Goal: Task Accomplishment & Management: Use online tool/utility

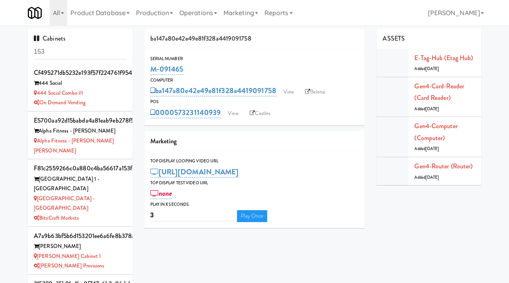
scroll to position [416, 0]
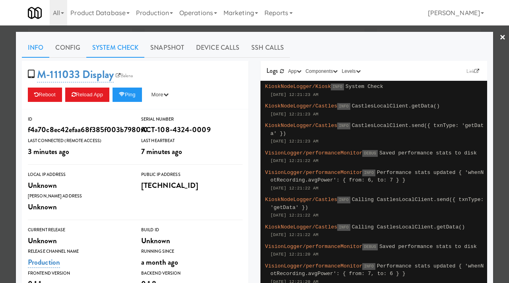
click at [123, 43] on link "System Check" at bounding box center [115, 48] width 58 height 20
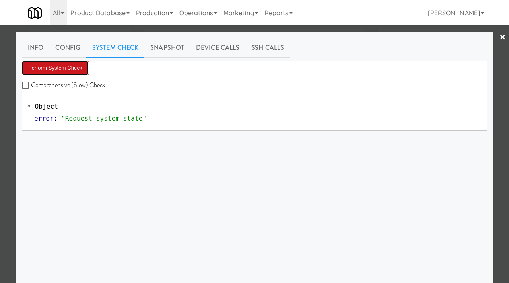
click at [72, 67] on button "Perform System Check" at bounding box center [55, 68] width 67 height 14
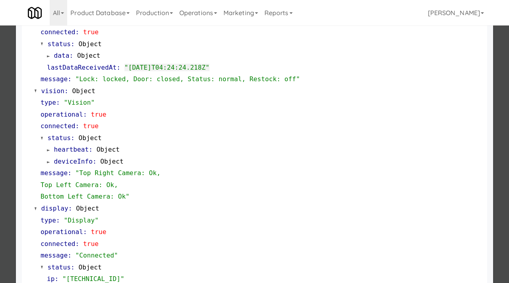
scroll to position [246, 0]
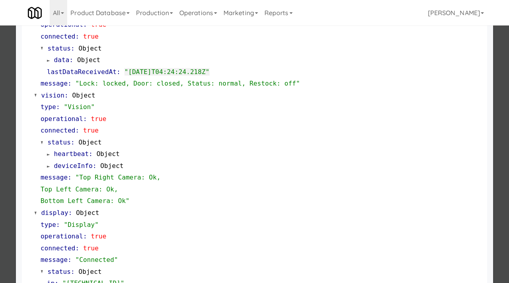
click at [8, 103] on div at bounding box center [254, 141] width 509 height 283
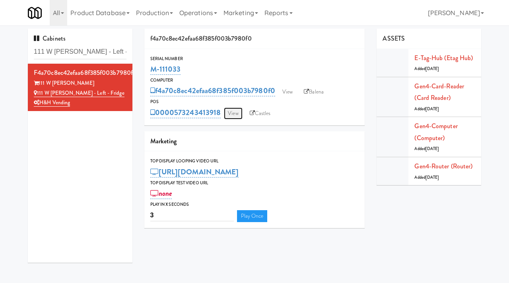
click at [235, 115] on link "View" at bounding box center [233, 113] width 18 height 12
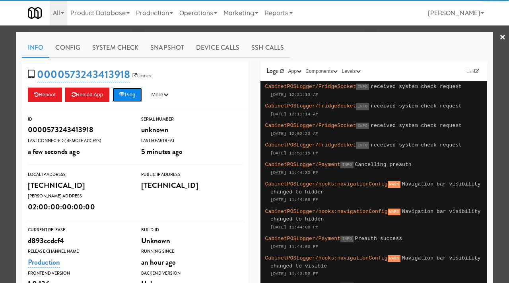
click at [130, 93] on button "Ping" at bounding box center [127, 95] width 29 height 14
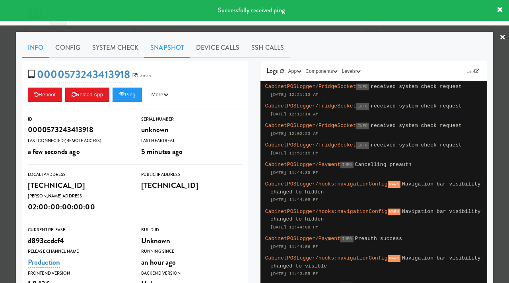
click at [161, 40] on link "Snapshot" at bounding box center [167, 48] width 46 height 20
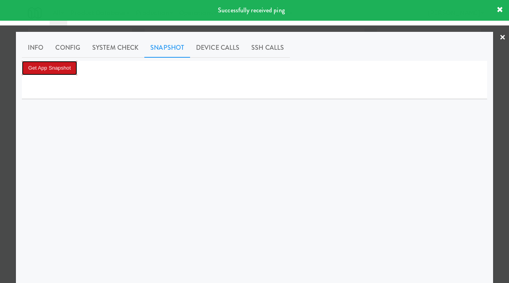
click at [62, 70] on button "Get App Snapshot" at bounding box center [49, 68] width 55 height 14
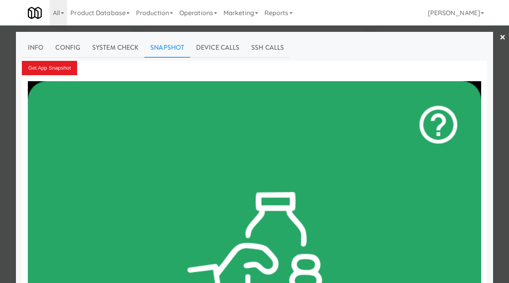
click at [8, 133] on div at bounding box center [254, 141] width 509 height 283
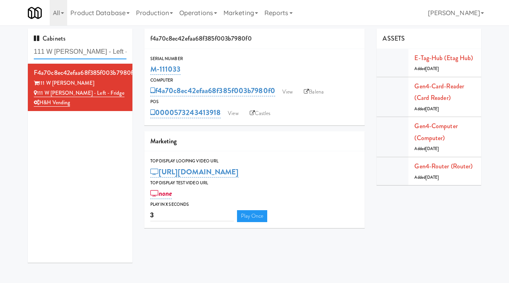
click at [77, 51] on input "111 W Wacker - Left - Fridge" at bounding box center [80, 52] width 93 height 15
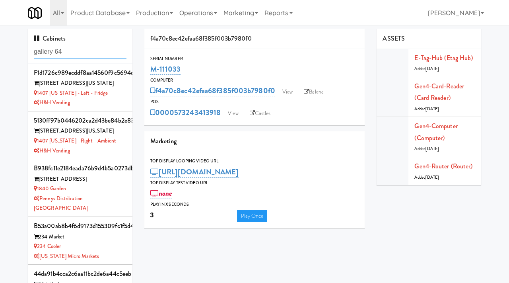
type input "gallery 64"
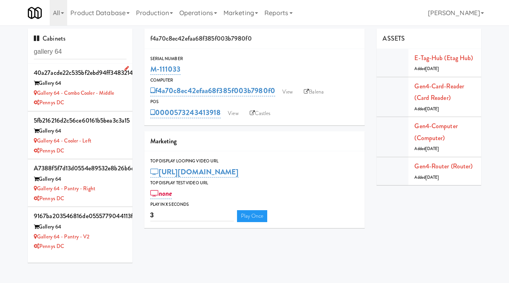
drag, startPoint x: 70, startPoint y: 82, endPoint x: 40, endPoint y: 83, distance: 29.4
click at [40, 83] on div "Gallery 64" at bounding box center [80, 83] width 93 height 10
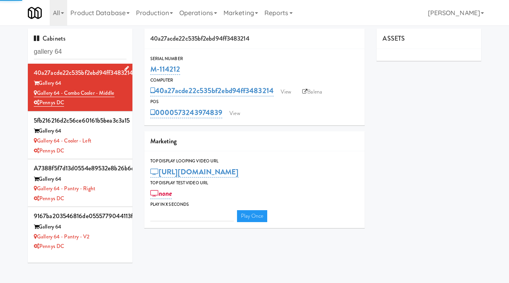
type input "3"
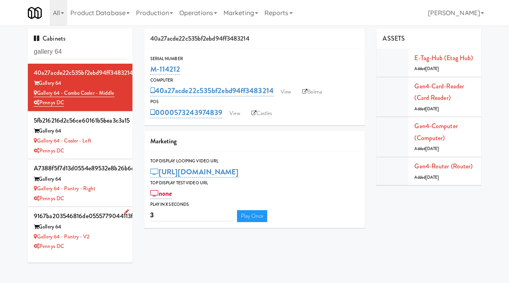
drag, startPoint x: 93, startPoint y: 235, endPoint x: 39, endPoint y: 239, distance: 55.0
click at [39, 239] on div "Gallery 64 - Pantry - V2" at bounding box center [80, 237] width 93 height 10
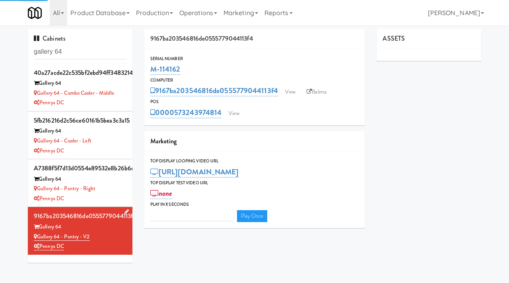
type input "3"
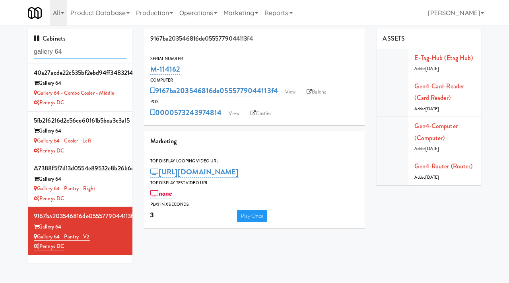
click at [73, 53] on input "gallery 64" at bounding box center [80, 52] width 93 height 15
paste input "IRON 2"
type input "IRON 24"
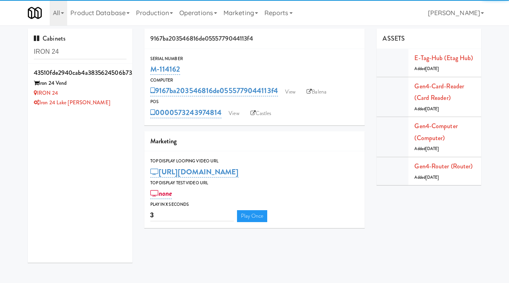
click at [106, 88] on div "IRON 24" at bounding box center [80, 93] width 93 height 10
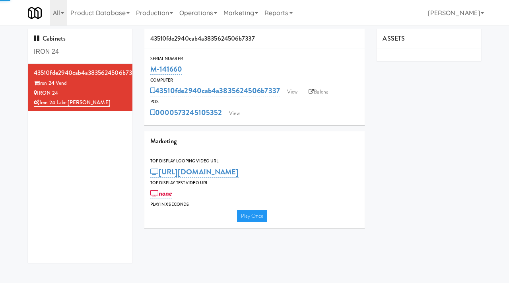
type input "3"
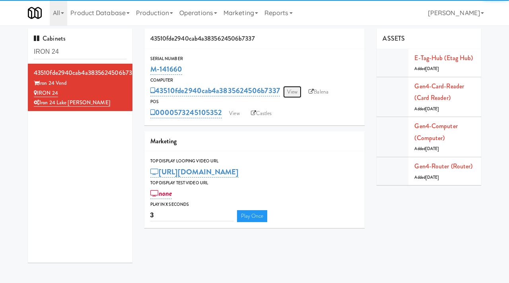
click at [295, 91] on link "View" at bounding box center [292, 92] width 18 height 12
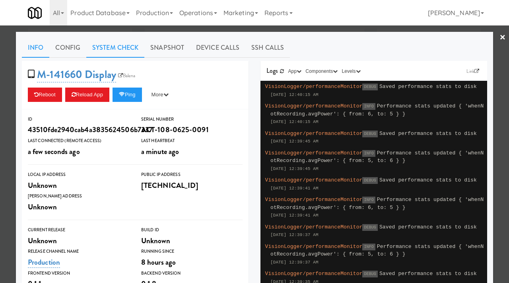
click at [121, 43] on link "System Check" at bounding box center [115, 48] width 58 height 20
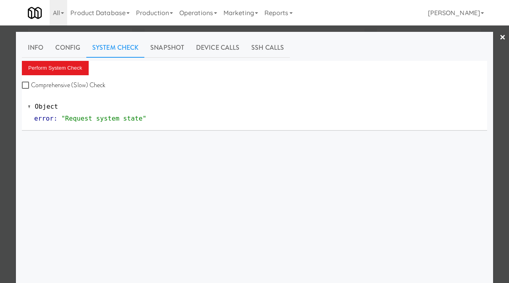
click at [68, 60] on div "Info Config System Check Snapshot Device Calls SSH Calls Perform System Check C…" at bounding box center [254, 198] width 465 height 321
click at [64, 67] on button "Perform System Check" at bounding box center [55, 68] width 67 height 14
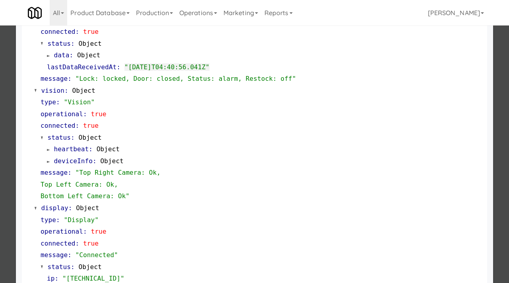
scroll to position [335, 0]
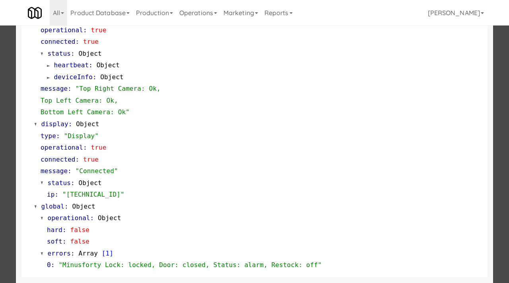
click at [0, 175] on div at bounding box center [254, 141] width 509 height 283
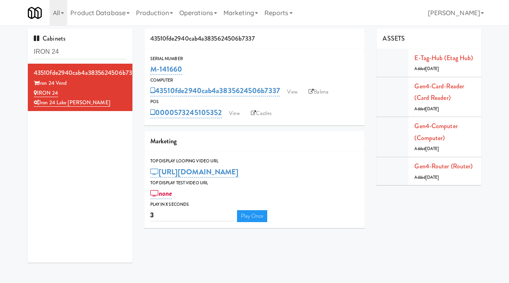
drag, startPoint x: 187, startPoint y: 66, endPoint x: 143, endPoint y: 72, distance: 44.1
click at [143, 72] on div "43510fde2940cab4a3835624506b7337 Serial Number M-141660 Computer 43510fde2940ca…" at bounding box center [254, 131] width 233 height 205
copy link "M-141660"
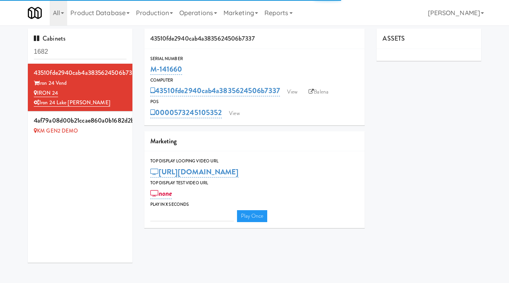
type input "3"
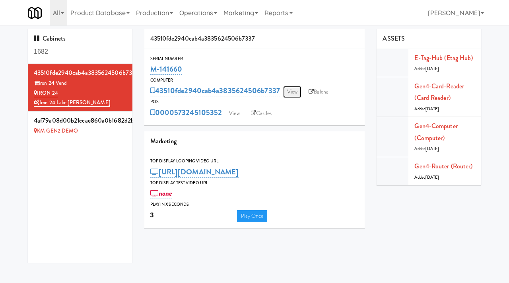
click at [298, 91] on link "View" at bounding box center [292, 92] width 18 height 12
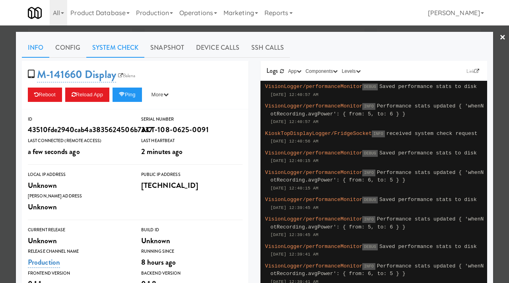
click at [116, 53] on link "System Check" at bounding box center [115, 48] width 58 height 20
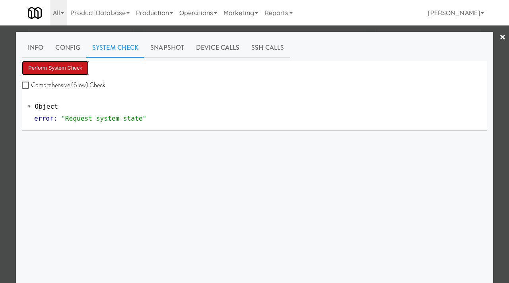
click at [47, 70] on button "Perform System Check" at bounding box center [55, 68] width 67 height 14
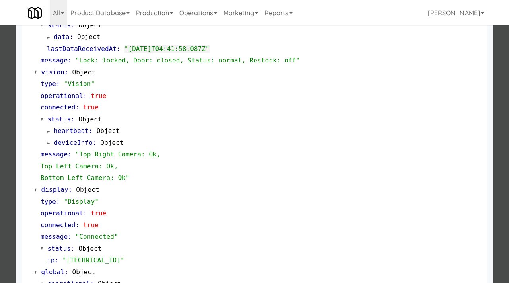
scroll to position [267, 0]
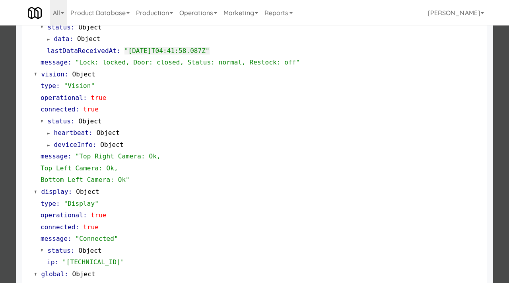
click at [14, 161] on div at bounding box center [254, 141] width 509 height 283
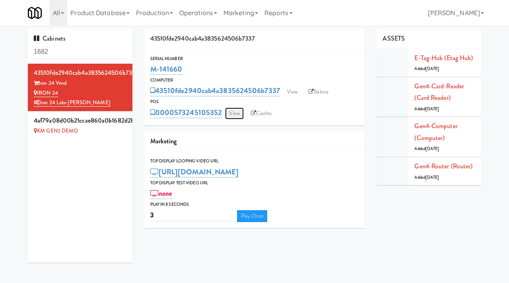
click at [232, 110] on link "View" at bounding box center [234, 113] width 18 height 12
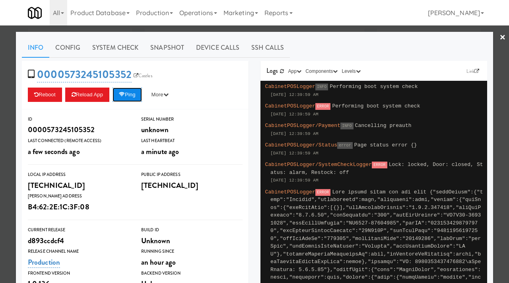
click at [129, 96] on button "Ping" at bounding box center [127, 95] width 29 height 14
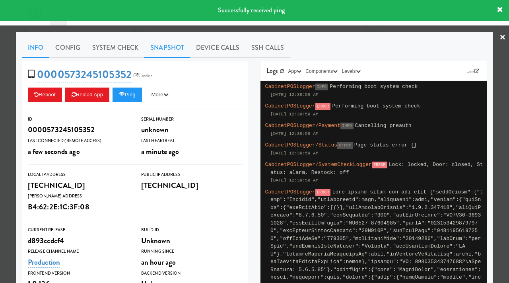
click at [174, 52] on link "Snapshot" at bounding box center [167, 48] width 46 height 20
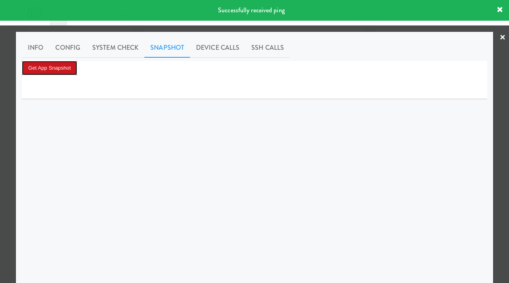
click at [58, 71] on button "Get App Snapshot" at bounding box center [49, 68] width 55 height 14
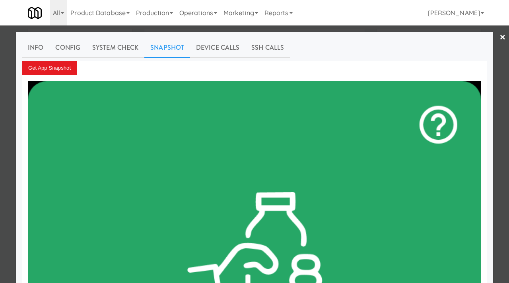
click at [14, 74] on div at bounding box center [254, 141] width 509 height 283
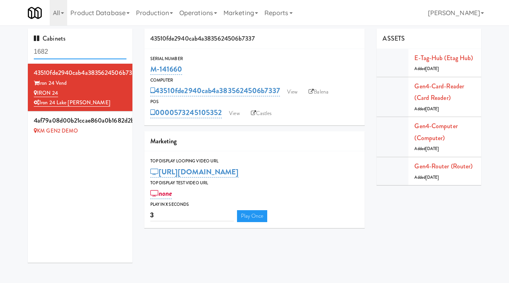
click at [62, 53] on input "1682" at bounding box center [80, 52] width 93 height 15
type input "gantry"
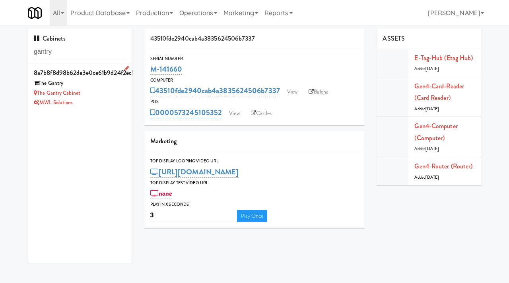
click at [101, 80] on div "The Gantry" at bounding box center [80, 83] width 93 height 10
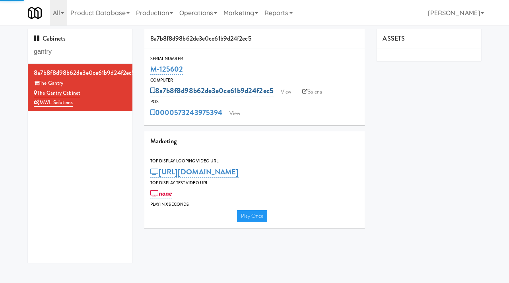
type input "3"
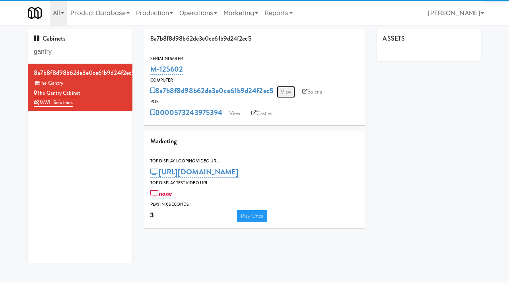
click at [288, 95] on link "View" at bounding box center [286, 92] width 18 height 12
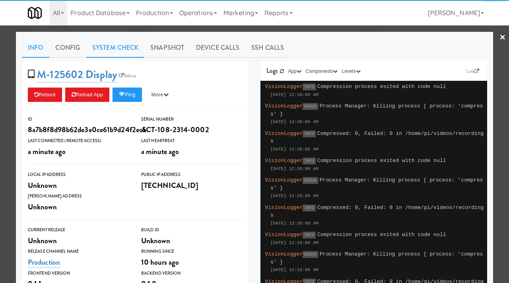
click at [122, 53] on link "System Check" at bounding box center [115, 48] width 58 height 20
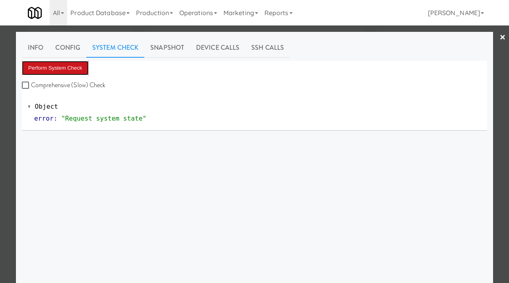
click at [68, 64] on button "Perform System Check" at bounding box center [55, 68] width 67 height 14
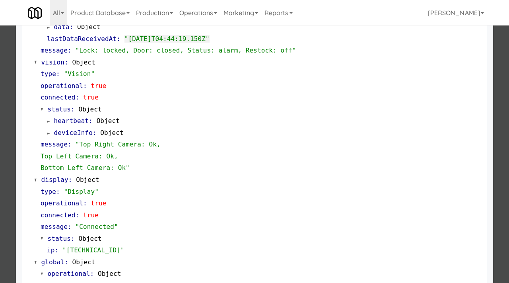
scroll to position [335, 0]
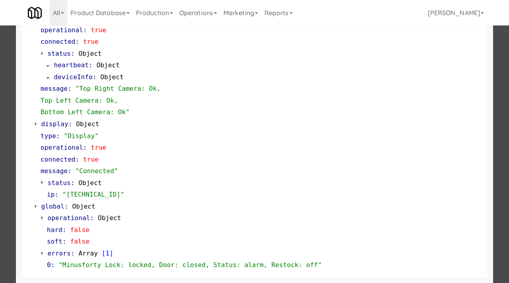
click at [0, 174] on div at bounding box center [254, 141] width 509 height 283
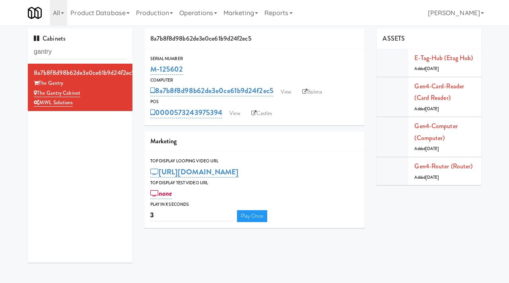
drag, startPoint x: 197, startPoint y: 68, endPoint x: 146, endPoint y: 65, distance: 50.6
click at [146, 65] on div "Serial Number M-125602" at bounding box center [254, 65] width 221 height 21
copy link "M-125602"
drag, startPoint x: 74, startPoint y: 54, endPoint x: 12, endPoint y: 54, distance: 61.3
click at [12, 54] on div "Cabinets gantry 8a7b8f8d98b62de3e0ce61b9d24f2ec5 The Gantry The Gantry Cabinet …" at bounding box center [254, 149] width 509 height 240
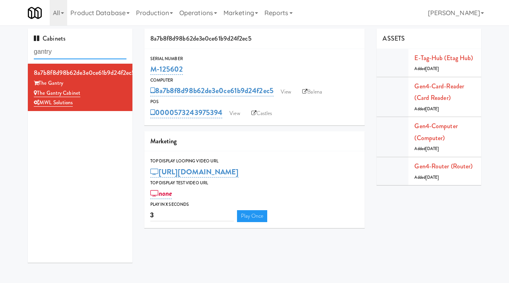
paste input "GrandView Cabinet 1"
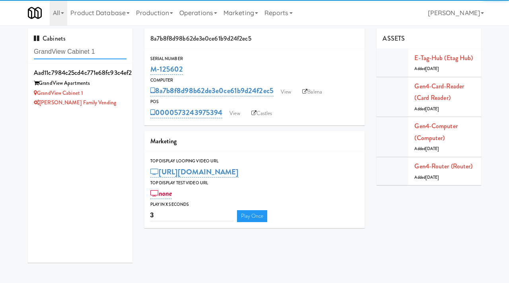
type input "GrandView Cabinet 1"
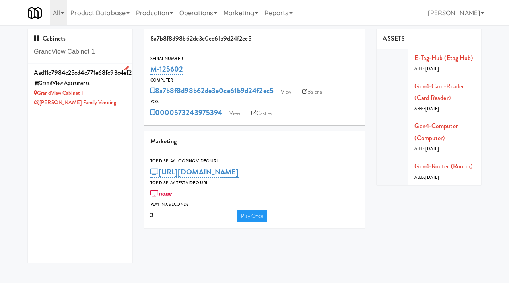
click at [119, 84] on div "GrandView Apartments" at bounding box center [80, 83] width 93 height 10
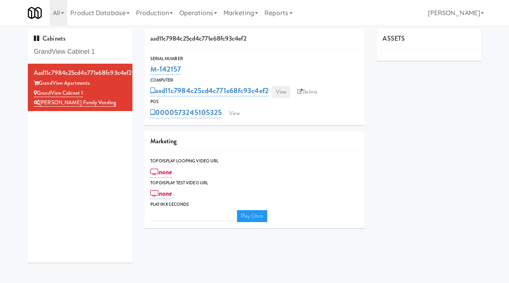
type input "3"
click at [286, 89] on link "View" at bounding box center [281, 92] width 18 height 12
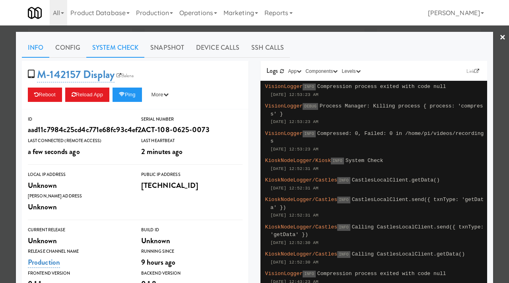
click at [136, 50] on link "System Check" at bounding box center [115, 48] width 58 height 20
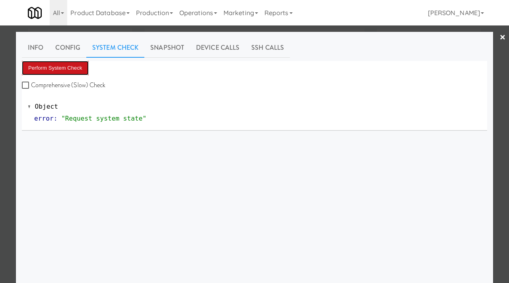
click at [66, 64] on button "Perform System Check" at bounding box center [55, 68] width 67 height 14
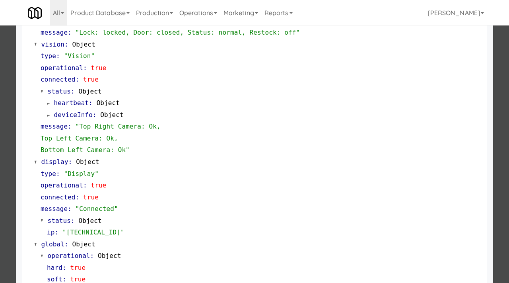
scroll to position [335, 0]
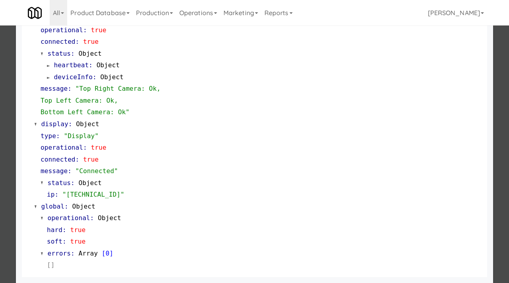
click at [0, 164] on div at bounding box center [254, 141] width 509 height 283
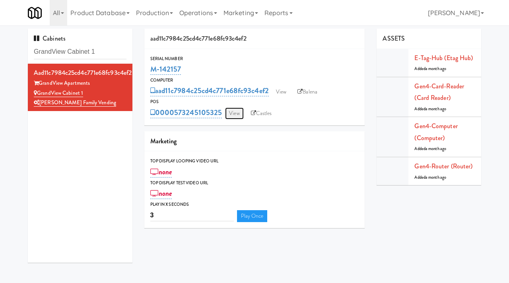
click at [237, 115] on link "View" at bounding box center [234, 113] width 18 height 12
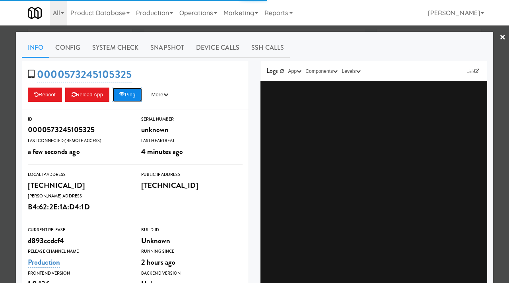
click at [125, 95] on icon at bounding box center [122, 94] width 6 height 5
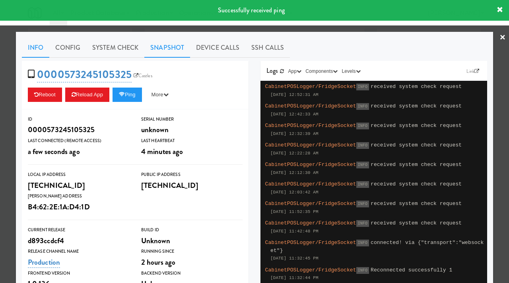
click at [174, 41] on link "Snapshot" at bounding box center [167, 48] width 46 height 20
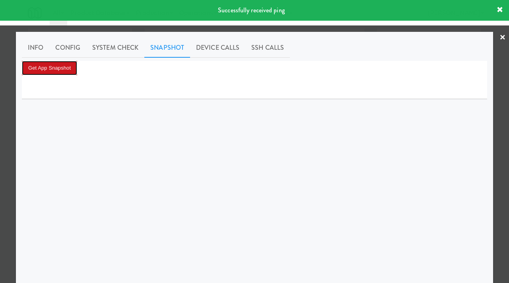
click at [62, 65] on button "Get App Snapshot" at bounding box center [49, 68] width 55 height 14
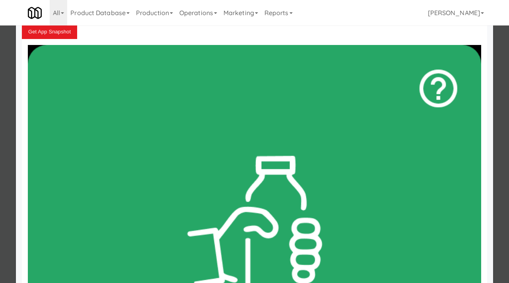
scroll to position [51, 0]
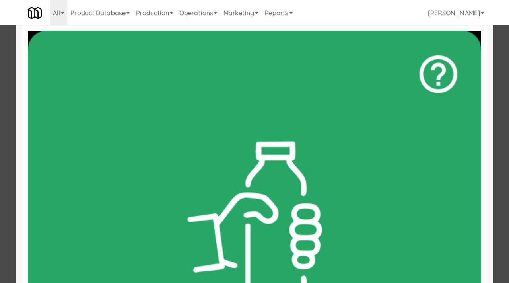
click at [0, 103] on div at bounding box center [254, 141] width 509 height 283
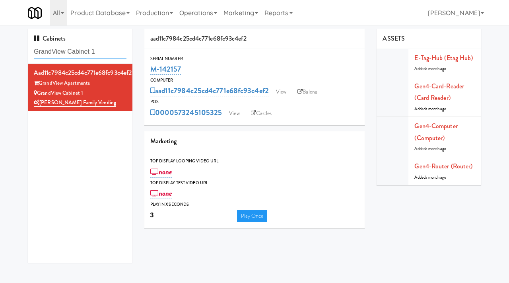
click at [92, 58] on input "GrandView Cabinet 1" at bounding box center [80, 52] width 93 height 15
type input "the mo"
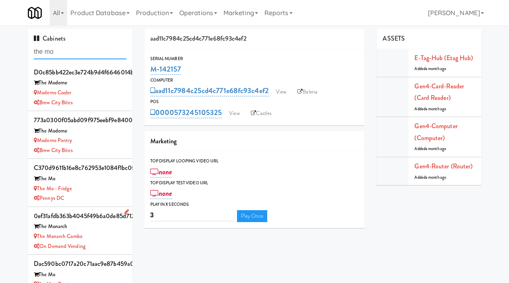
scroll to position [25, 0]
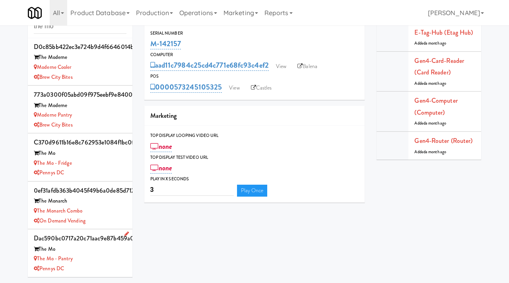
click at [101, 257] on div "The Mo - Pantry" at bounding box center [80, 259] width 93 height 10
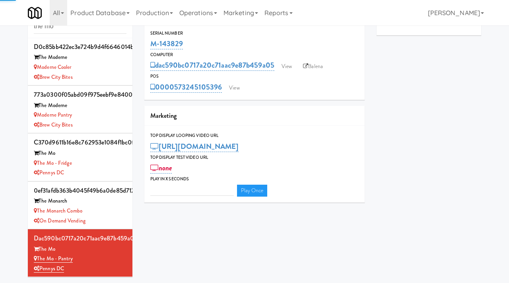
type input "3"
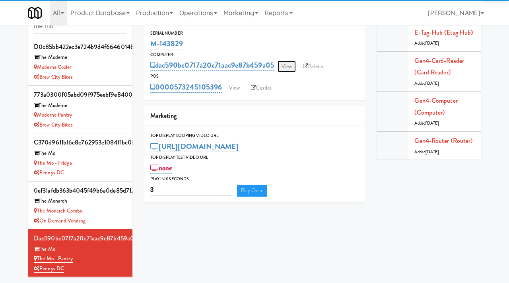
click at [287, 69] on link "View" at bounding box center [287, 66] width 18 height 12
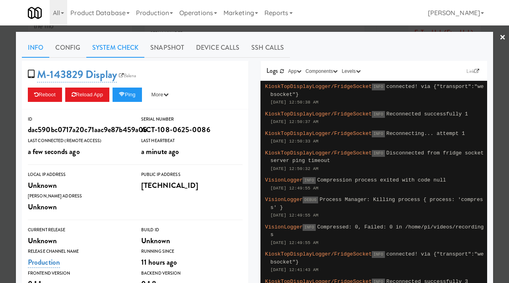
click at [122, 51] on link "System Check" at bounding box center [115, 48] width 58 height 20
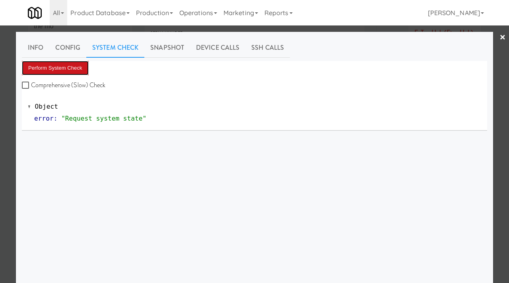
click at [56, 67] on button "Perform System Check" at bounding box center [55, 68] width 67 height 14
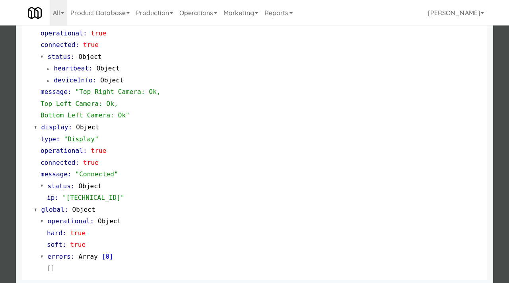
scroll to position [335, 0]
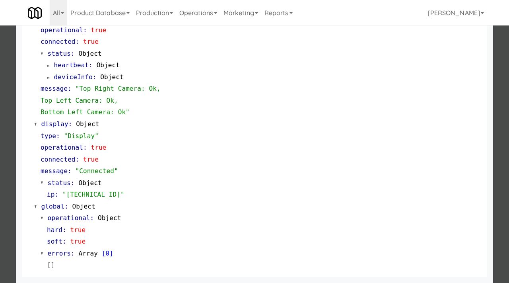
click at [0, 185] on div at bounding box center [254, 141] width 509 height 283
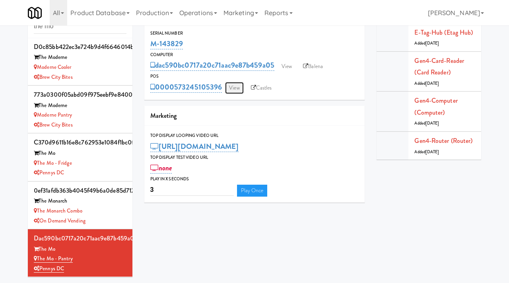
click at [239, 88] on link "View" at bounding box center [234, 88] width 18 height 12
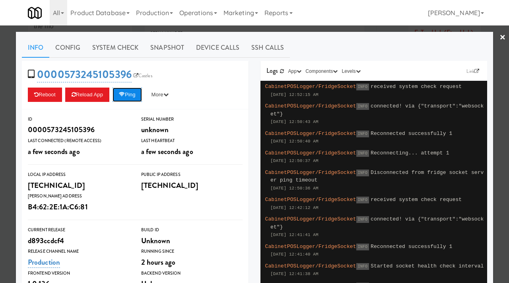
click at [141, 91] on button "Ping" at bounding box center [127, 95] width 29 height 14
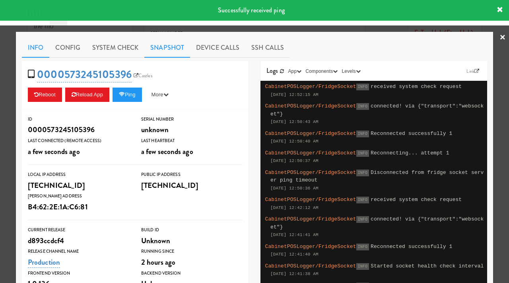
click at [162, 47] on link "Snapshot" at bounding box center [167, 48] width 46 height 20
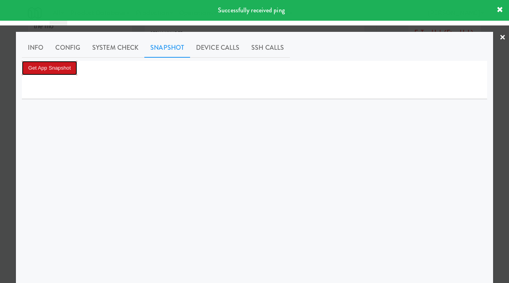
click at [66, 64] on button "Get App Snapshot" at bounding box center [49, 68] width 55 height 14
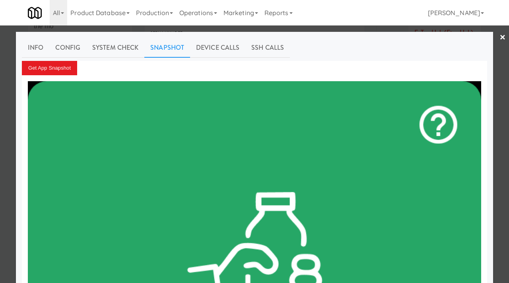
click at [0, 119] on div at bounding box center [254, 141] width 509 height 283
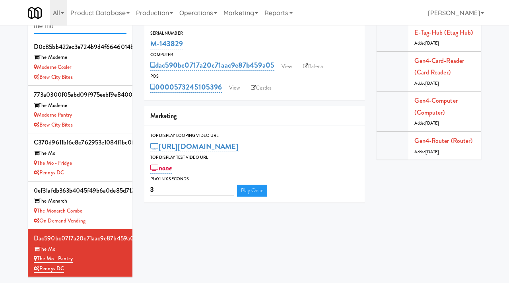
drag, startPoint x: 76, startPoint y: 33, endPoint x: 20, endPoint y: 27, distance: 56.0
click at [20, 27] on div "Cabinets the mo 47e825d6819625da12c8b94e0deb525b The Morton Damaged. Michigan M…" at bounding box center [254, 143] width 509 height 280
paste input "Avant HP - Ambient - Right"
type input "Avant HP - Ambient - Right"
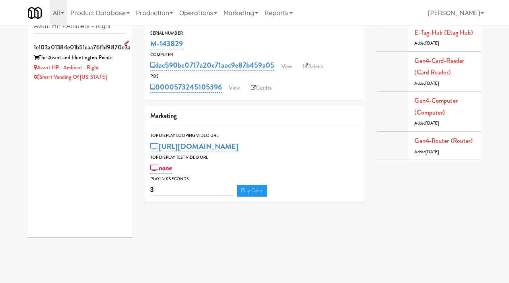
click at [115, 67] on div "Avant HP - Ambient - Right" at bounding box center [80, 68] width 93 height 10
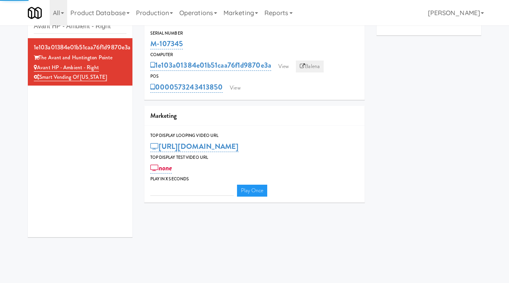
type input "3"
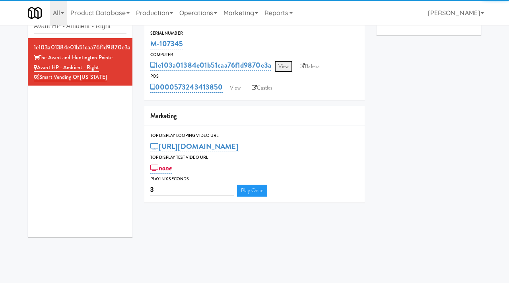
click at [288, 66] on link "View" at bounding box center [283, 66] width 18 height 12
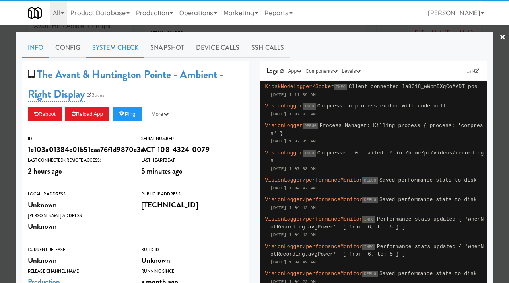
click at [114, 44] on link "System Check" at bounding box center [115, 48] width 58 height 20
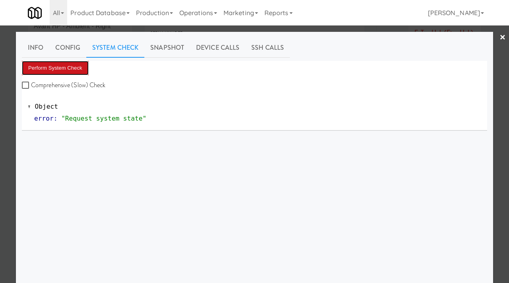
click at [64, 72] on button "Perform System Check" at bounding box center [55, 68] width 67 height 14
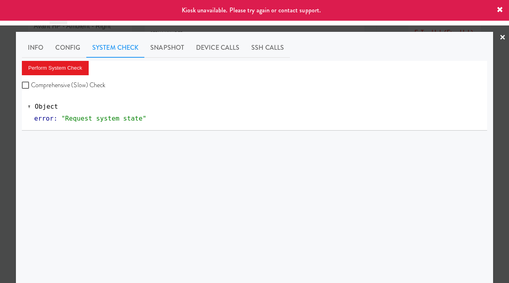
click at [0, 141] on div at bounding box center [254, 141] width 509 height 283
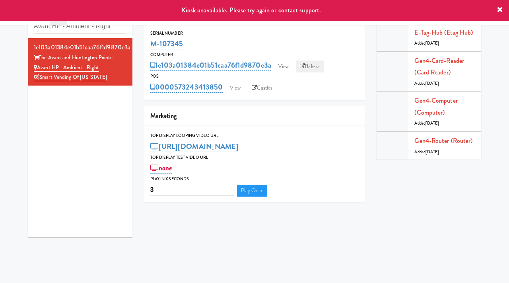
click at [307, 62] on link "Balena" at bounding box center [310, 66] width 28 height 12
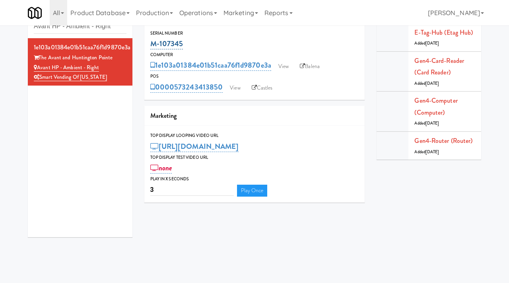
drag, startPoint x: 187, startPoint y: 43, endPoint x: 151, endPoint y: 43, distance: 35.8
click at [151, 43] on div "M-107345" at bounding box center [254, 44] width 209 height 14
copy link "M-107345"
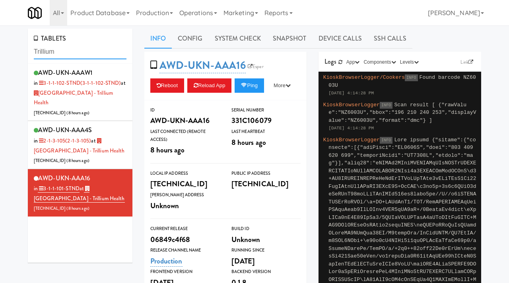
drag, startPoint x: 65, startPoint y: 56, endPoint x: 5, endPoint y: 49, distance: 60.4
click at [5, 49] on div "TABLETS Trillium AWD-UKN-AAAW1 in 3-1-1-102-STND (3-1-1-102-STND) at [GEOGRAPHI…" at bounding box center [254, 239] width 509 height 421
type input "earth"
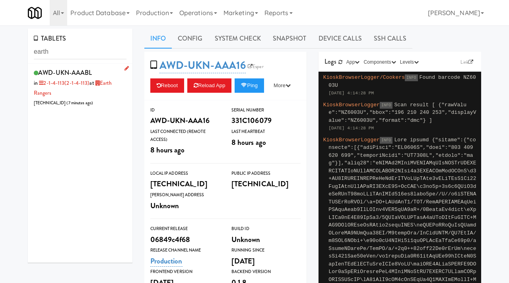
click at [105, 94] on div "AWD-UKN-AAABL in 2-1-4-113 (2-1-4-113) at Earth Rangers [TECHNICAL_ID] ( 7 minu…" at bounding box center [80, 87] width 93 height 41
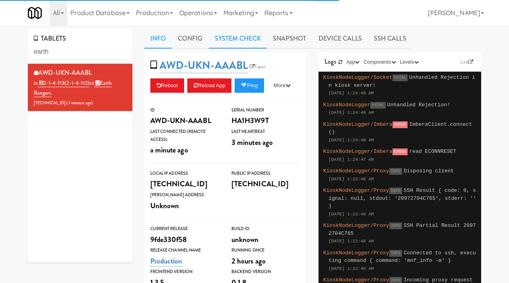
click at [251, 45] on link "System Check" at bounding box center [238, 39] width 58 height 20
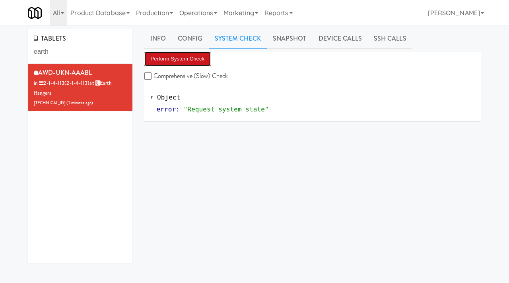
click at [171, 57] on button "Perform System Check" at bounding box center [177, 59] width 67 height 14
